Goal: Information Seeking & Learning: Find specific page/section

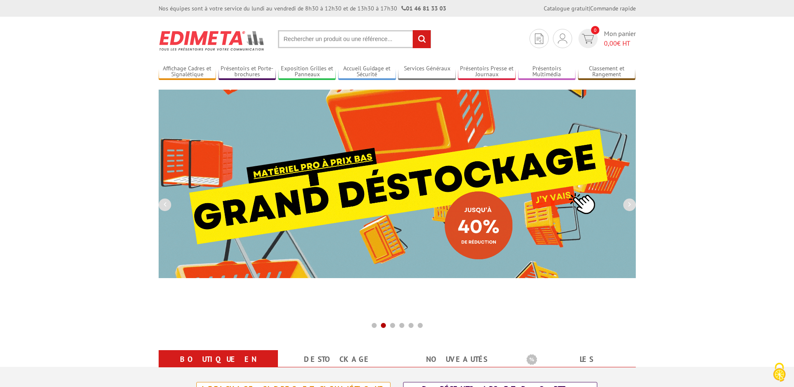
click at [347, 44] on input "text" at bounding box center [354, 39] width 153 height 18
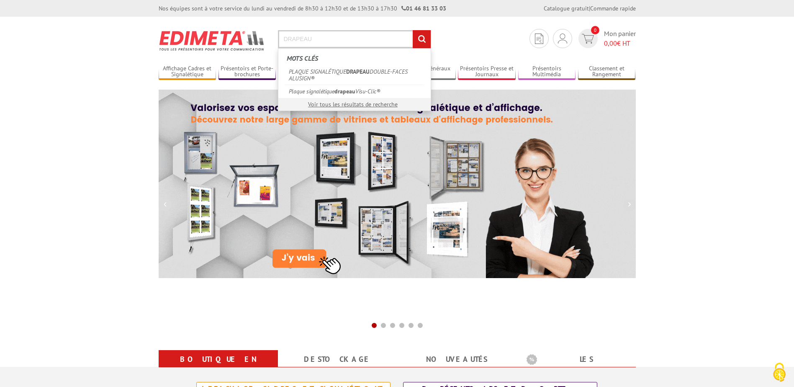
type input "DRAPEAU"
click at [435, 40] on section "Je me connecte Nouveau client ? Inscrivez-vous 0 Mon panier 0,00 € HT DRAPEAU r…" at bounding box center [397, 36] width 477 height 39
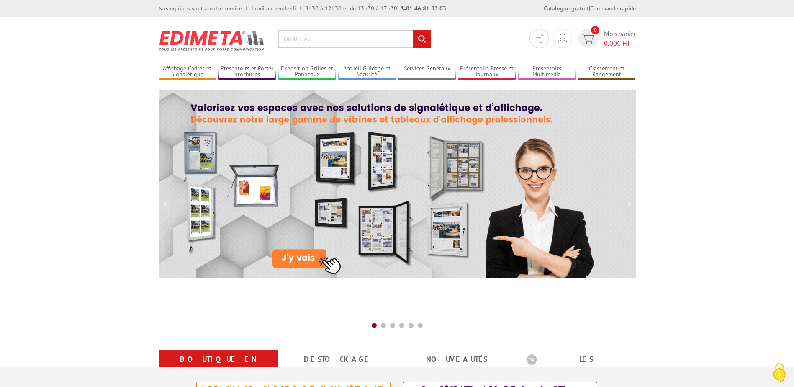
click at [423, 38] on input "rechercher" at bounding box center [422, 39] width 18 height 18
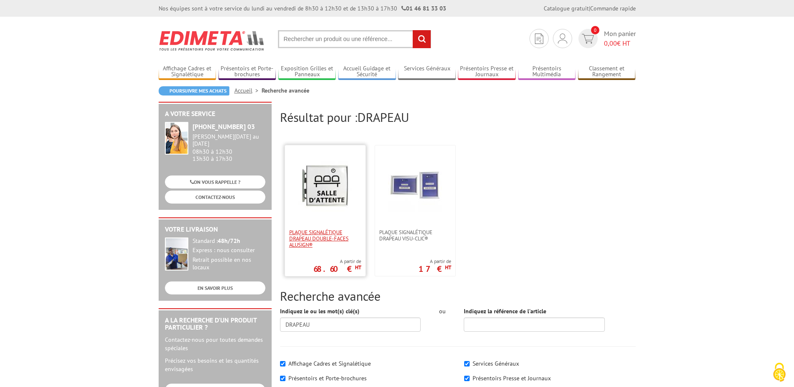
click at [308, 234] on span "PLAQUE SIGNALÉTIQUE DRAPEAU DOUBLE-FACES ALUSIGN®" at bounding box center [325, 238] width 72 height 19
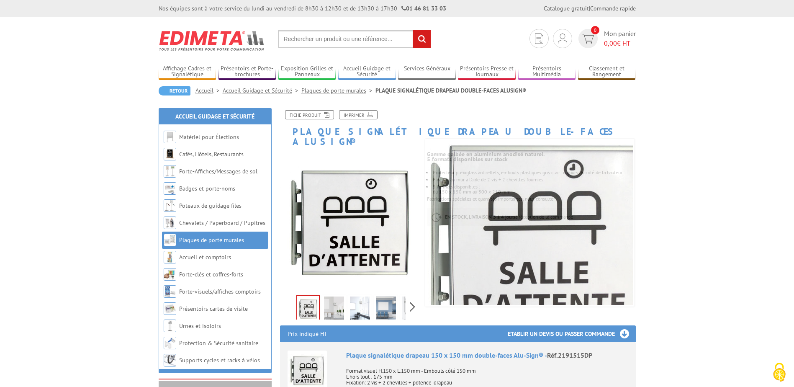
click at [339, 296] on img at bounding box center [334, 309] width 20 height 26
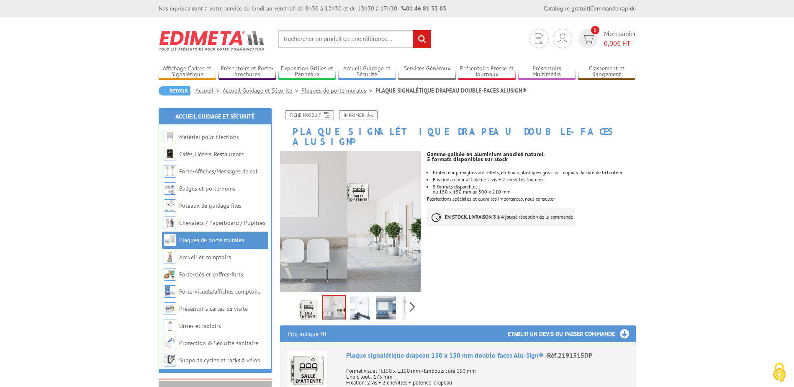
click at [360, 300] on img at bounding box center [360, 309] width 20 height 26
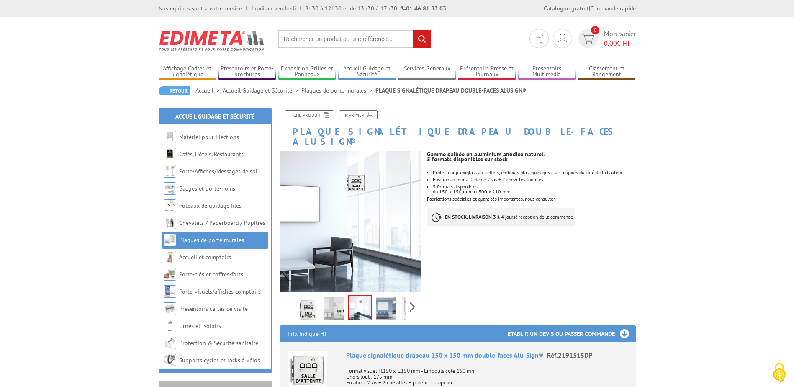
click at [389, 298] on img at bounding box center [386, 309] width 20 height 26
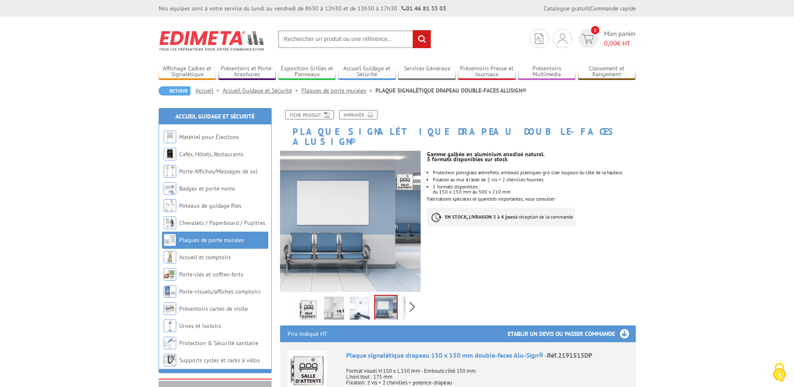
click at [310, 300] on img at bounding box center [308, 309] width 20 height 26
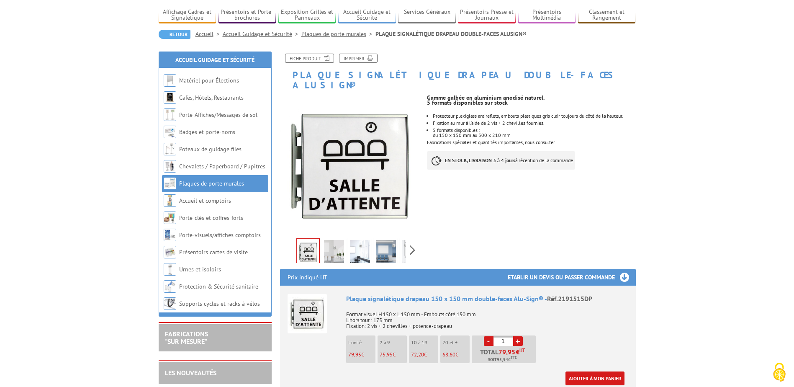
scroll to position [42, 0]
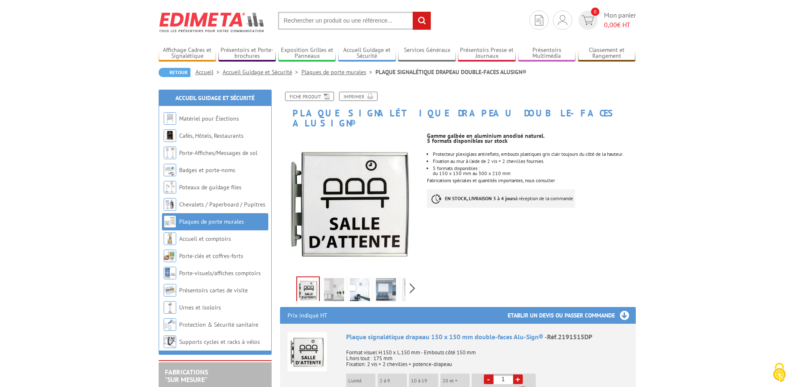
scroll to position [0, 0]
